Goal: Information Seeking & Learning: Learn about a topic

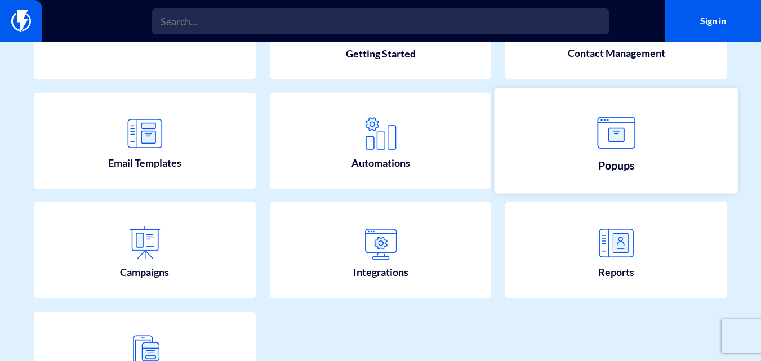
scroll to position [59, 0]
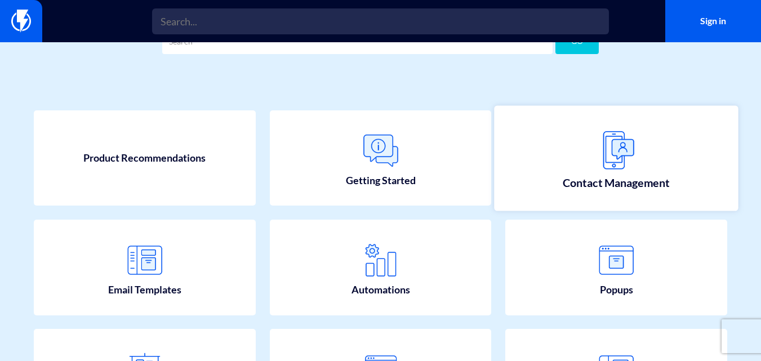
click at [660, 134] on link "Contact Management" at bounding box center [616, 157] width 244 height 105
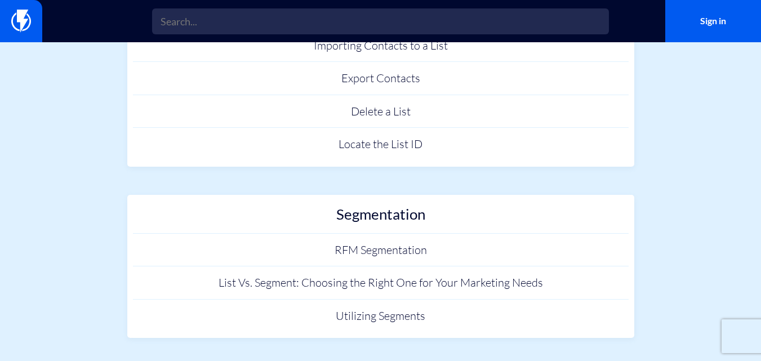
scroll to position [416, 0]
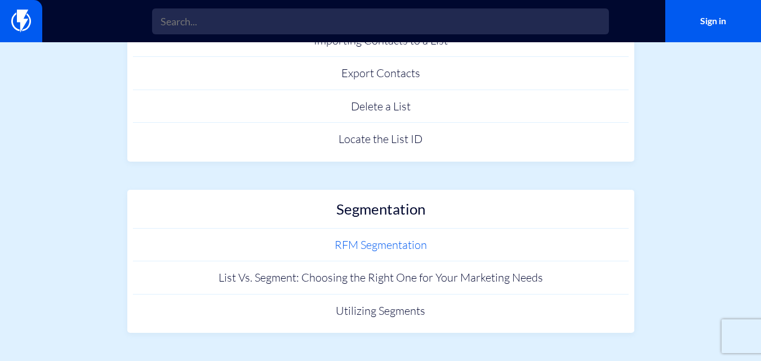
click at [371, 243] on link "RFM Segmentation" at bounding box center [381, 245] width 496 height 33
click at [425, 278] on link "List Vs. Segment: Choosing the Right One for Your Marketing Needs" at bounding box center [381, 277] width 496 height 33
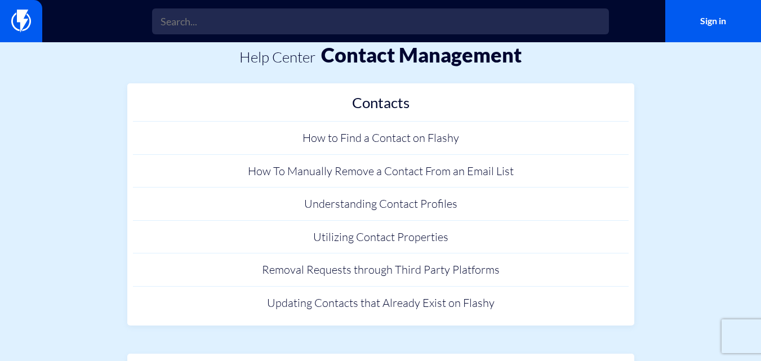
scroll to position [13, 0]
